Goal: Task Accomplishment & Management: Manage account settings

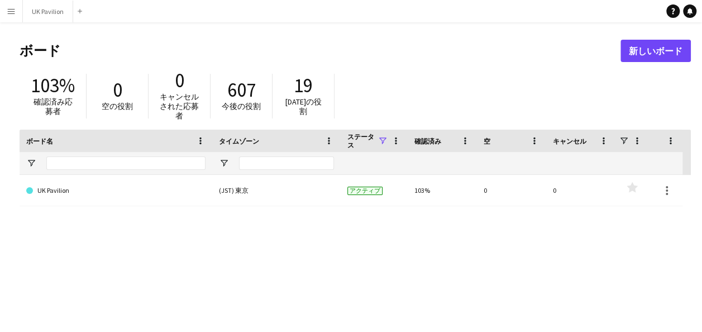
click at [10, 3] on button "メニュー" at bounding box center [11, 11] width 22 height 22
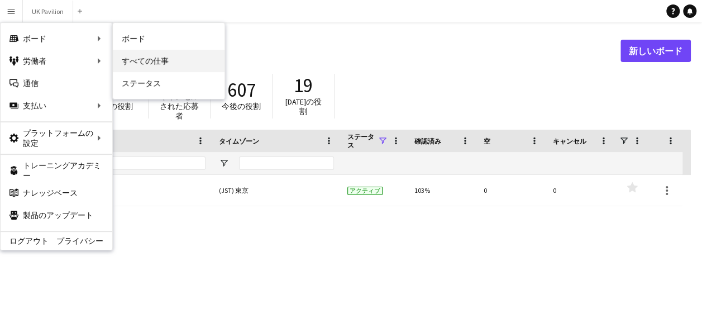
click at [146, 56] on link "すべての仕事" at bounding box center [169, 61] width 112 height 22
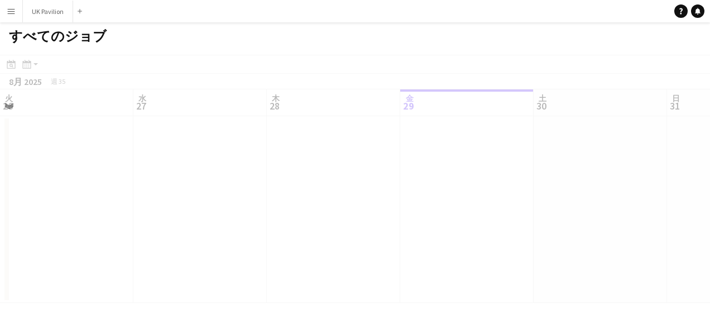
scroll to position [0, 267]
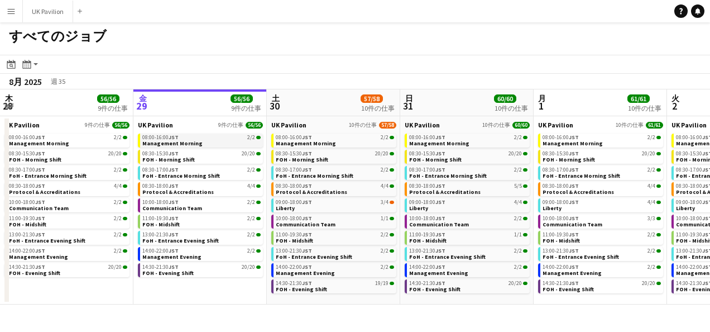
click at [171, 146] on app-brief-job-card "08:00-16:00 JST 2/2 Management Morning" at bounding box center [200, 140] width 125 height 14
click at [313, 201] on div "09:00-18:00 JST 3/4" at bounding box center [335, 202] width 118 height 6
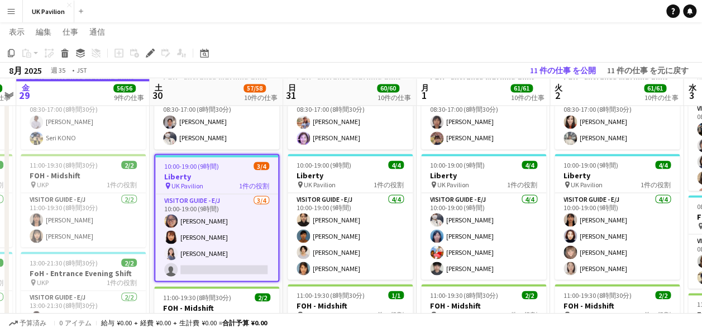
scroll to position [934, 0]
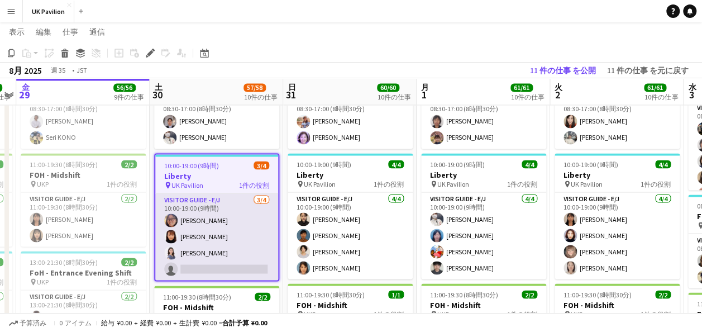
click at [235, 263] on app-card-role "Visitor Guide - E/J 3/4 10:00-19:00 (9時間) Tomomi YAGIRI Satomi Onishi Hikaru KI…" at bounding box center [216, 236] width 123 height 87
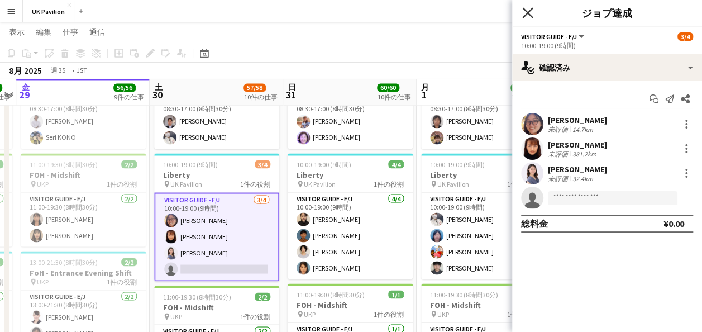
click at [528, 10] on icon "ポップインを閉じる" at bounding box center [527, 12] width 11 height 11
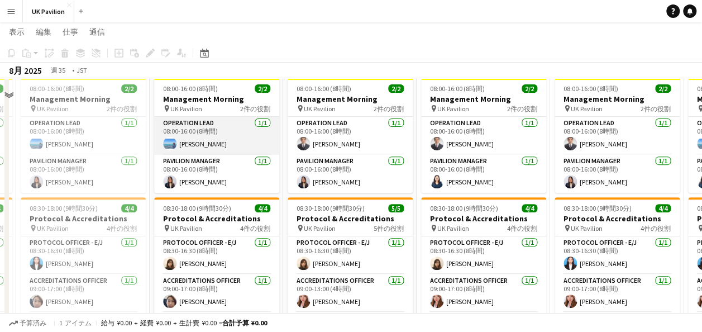
scroll to position [109, 0]
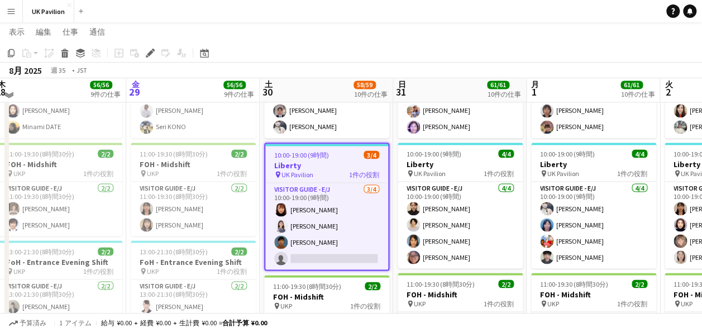
scroll to position [945, 0]
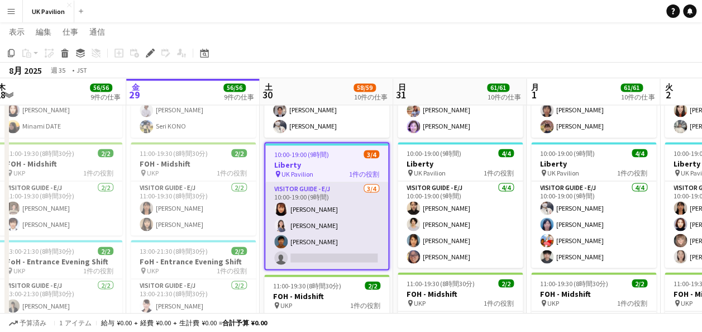
click at [317, 250] on app-card-role "Visitor Guide - E/J 3/4 10:00-19:00 (9時間) Satomi Onishi Hikaru KIMURA Ryohei Yo…" at bounding box center [326, 225] width 123 height 87
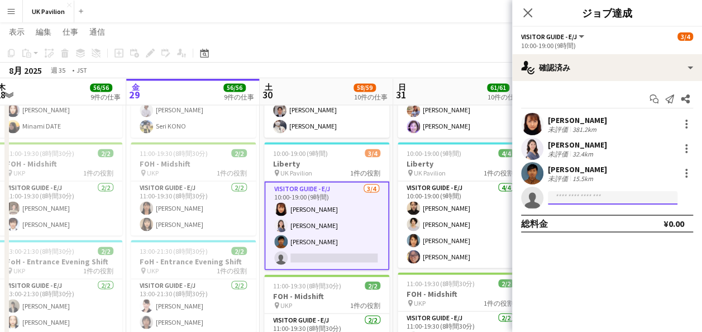
click at [578, 191] on input at bounding box center [611, 197] width 129 height 13
click at [529, 12] on icon "ポップインを閉じる" at bounding box center [527, 12] width 11 height 11
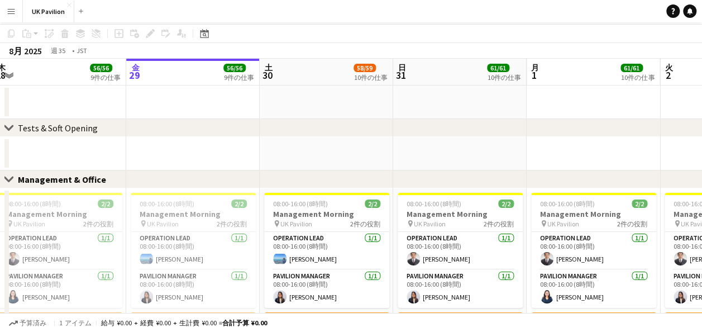
scroll to position [0, 0]
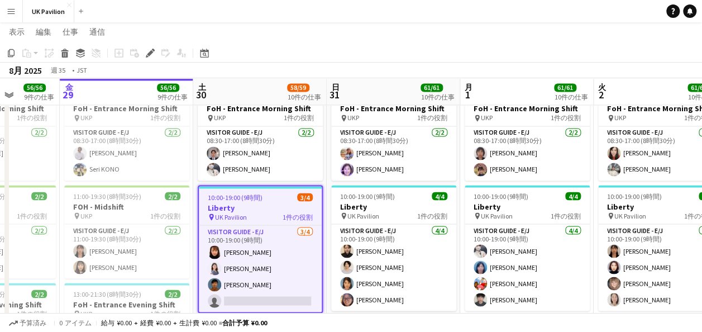
scroll to position [924, 0]
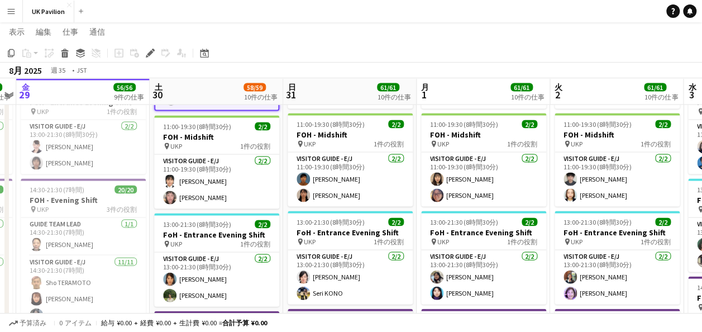
scroll to position [1039, 0]
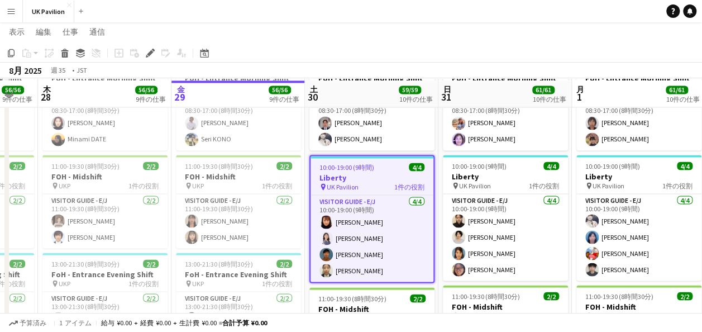
scroll to position [934, 0]
